Goal: Use online tool/utility

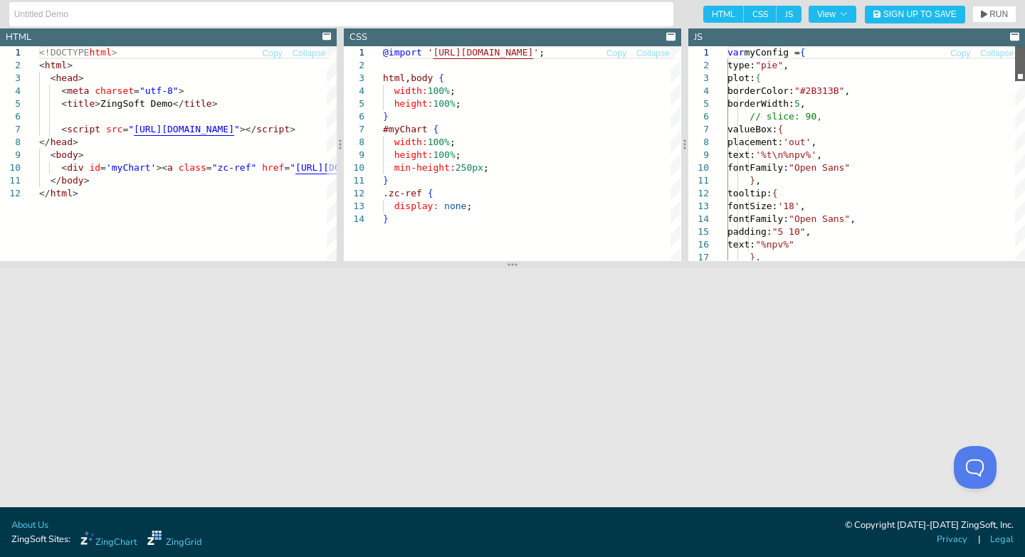
click at [1021, 70] on div at bounding box center [1020, 63] width 10 height 35
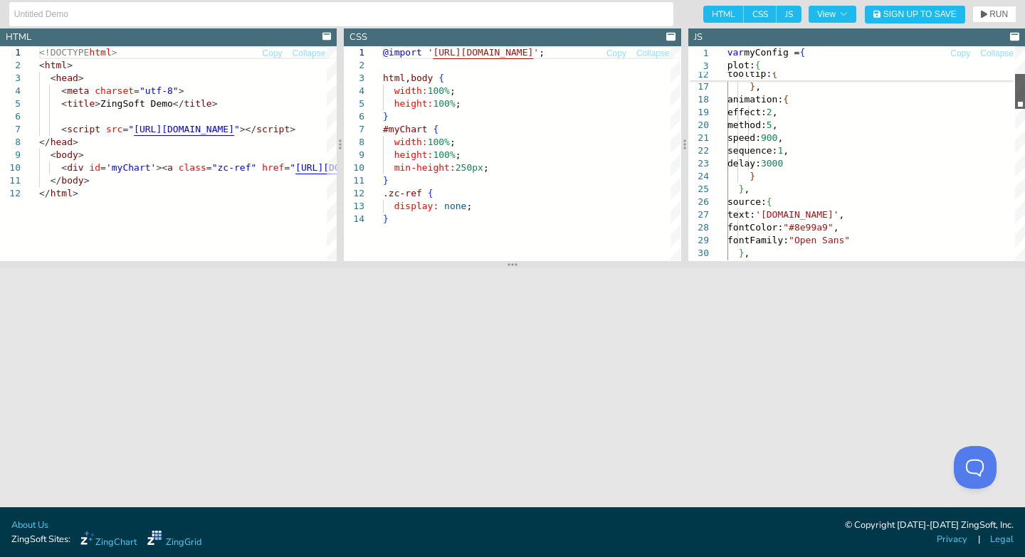
click at [1016, 98] on div at bounding box center [1020, 91] width 10 height 35
click at [829, 12] on span "View" at bounding box center [832, 14] width 31 height 9
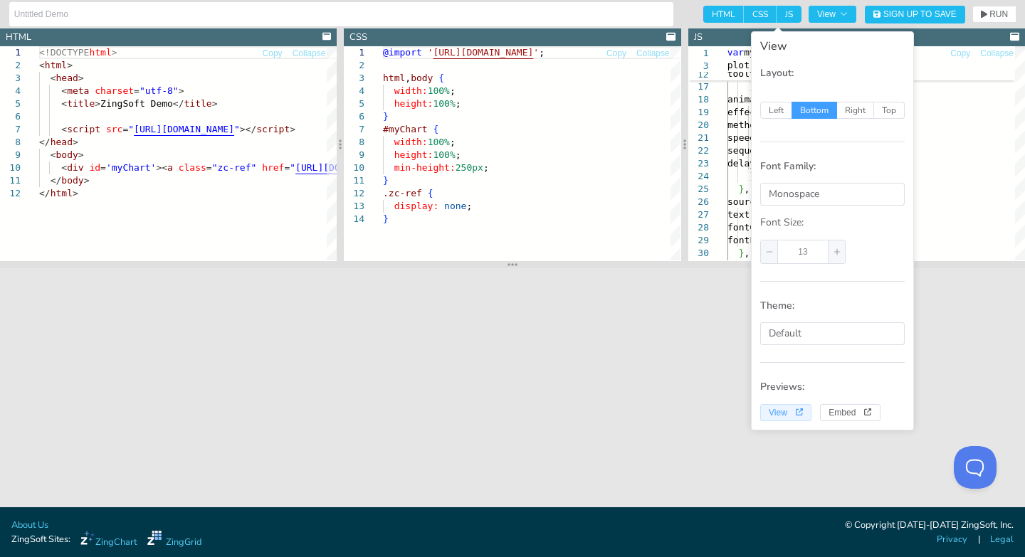
click at [780, 416] on span "View" at bounding box center [786, 413] width 34 height 9
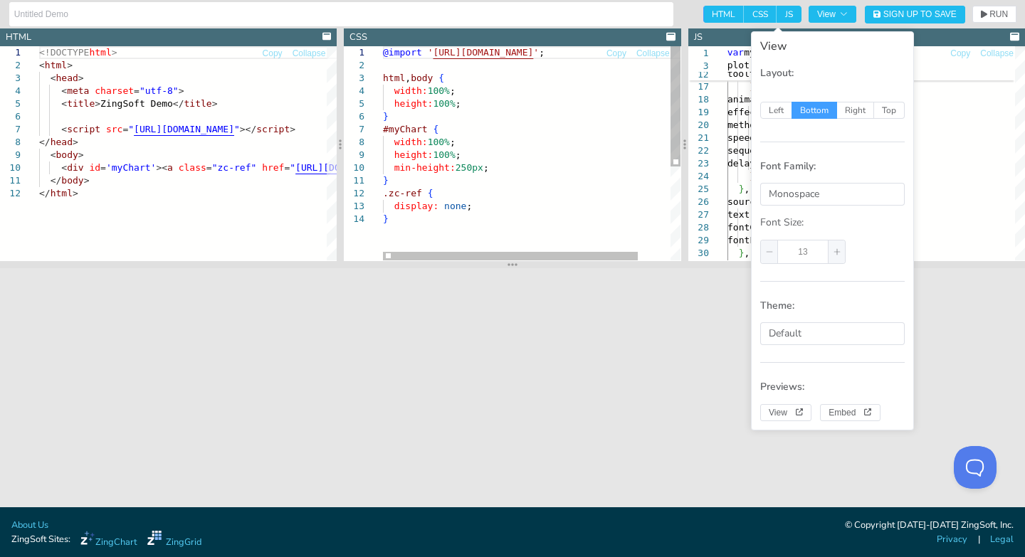
type textarea "} .zc-ref { display: none; }"
click at [578, 191] on div "@import ' [URL][DOMAIN_NAME] ' ; html , body { width: 100% ; height: 100% ; } #…" at bounding box center [550, 236] width 335 height 381
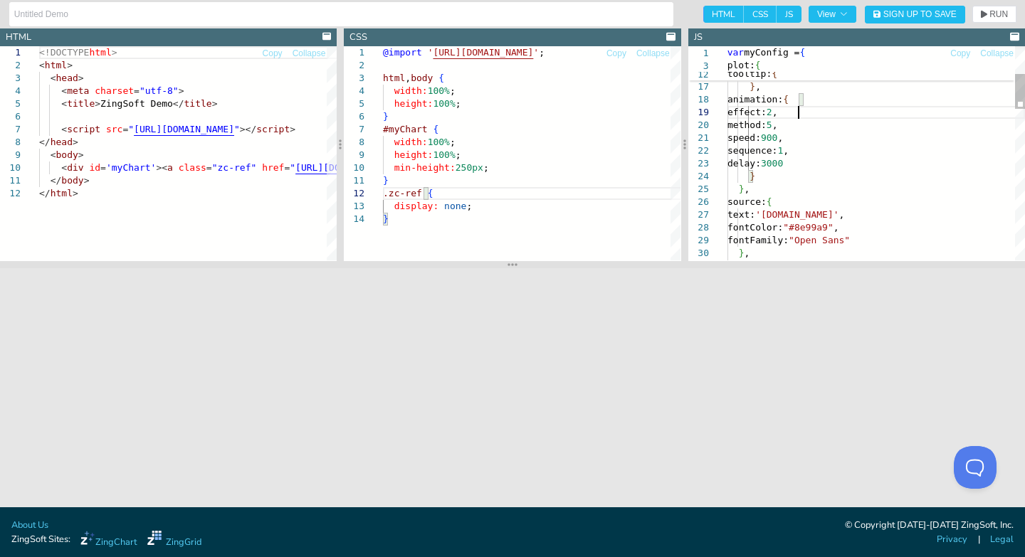
click at [799, 110] on div "fontFamily: "Open Sans" , padding: "5 10" , text: "%npv%" } , animation: { effe…" at bounding box center [876, 533] width 298 height 1316
type textarea "}, tooltip:{ fontSize: '18', fontFamily: "Open Sans", padding: "5 10", text: "%…"
click at [831, 16] on span "View" at bounding box center [832, 14] width 31 height 9
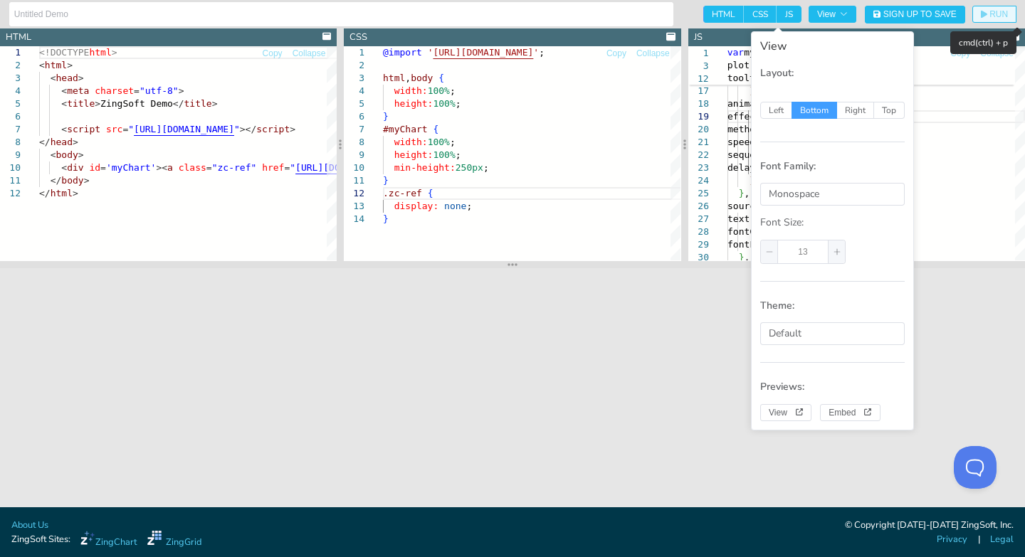
click at [993, 14] on span "RUN" at bounding box center [998, 14] width 19 height 9
